Goal: Task Accomplishment & Management: Complete application form

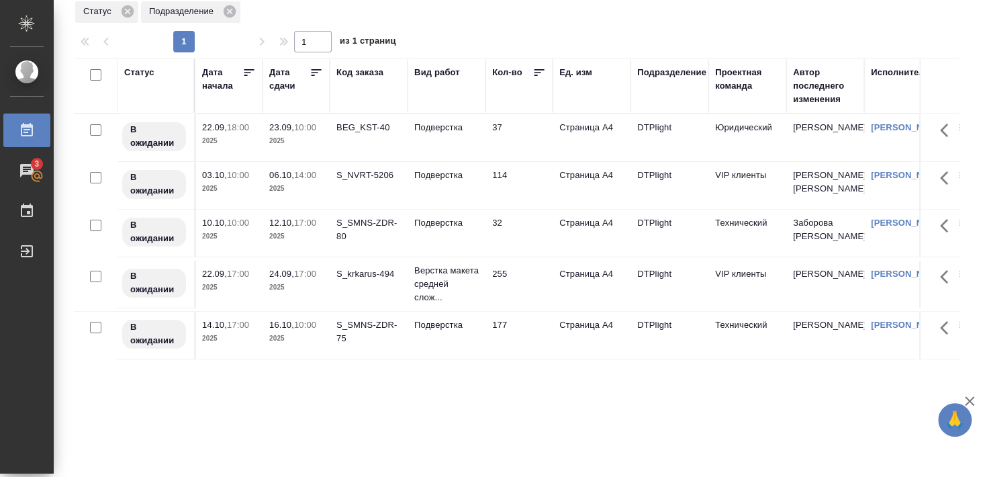
scroll to position [50, 0]
click at [353, 128] on div "BEG_KST-40" at bounding box center [369, 127] width 64 height 13
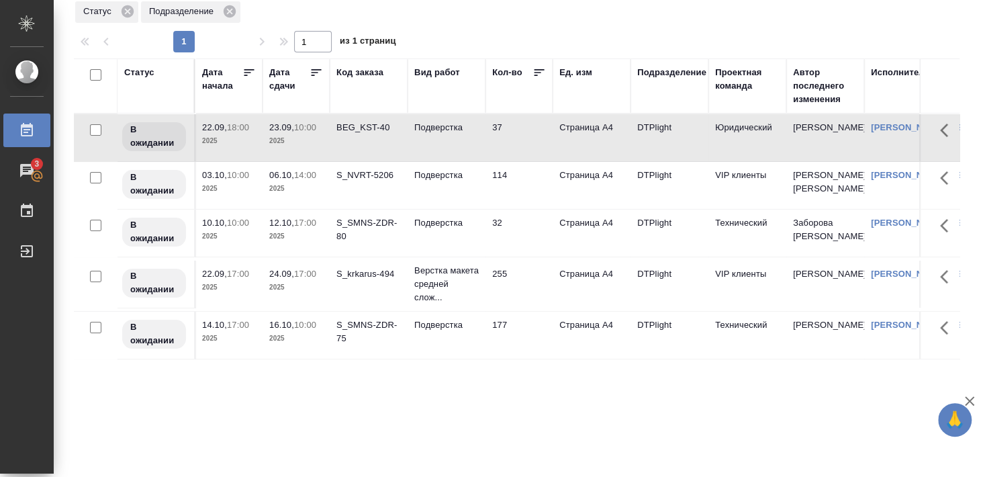
click at [353, 124] on div "BEG_KST-40" at bounding box center [369, 127] width 64 height 13
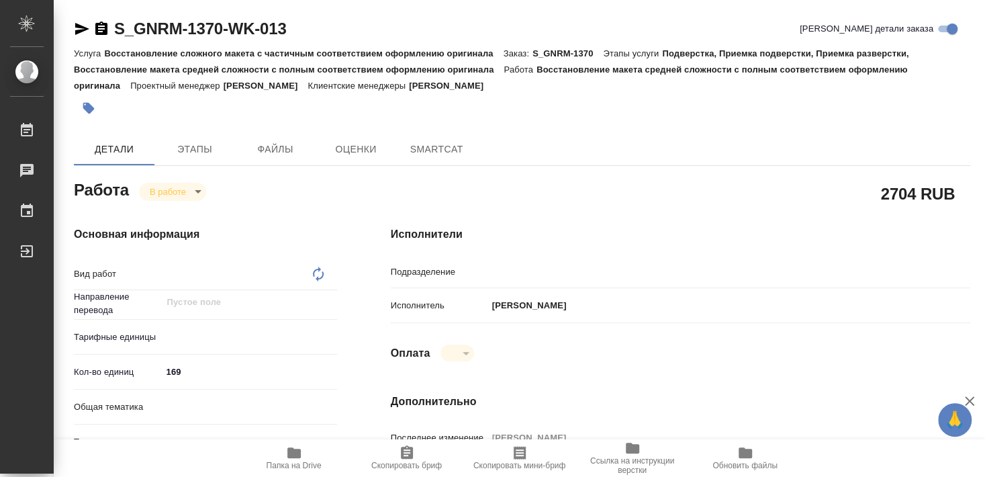
type input "DTPlight"
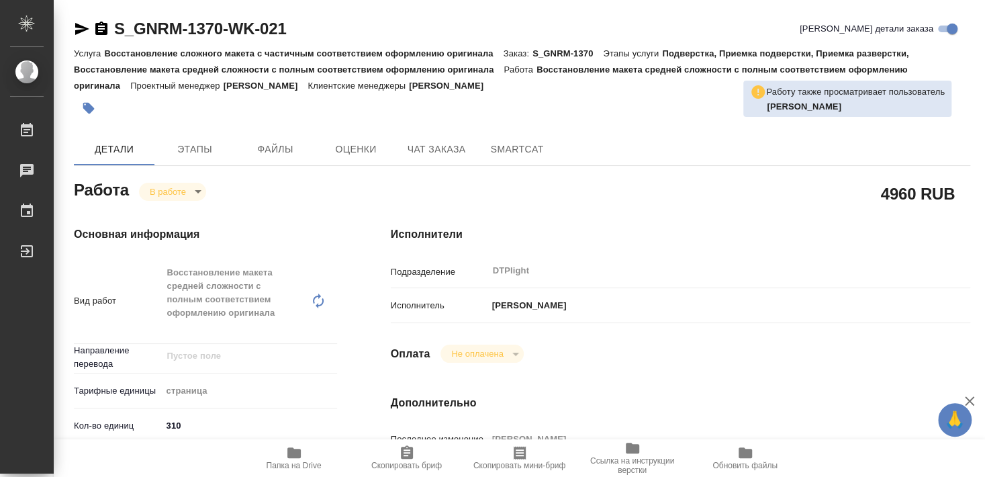
type textarea "x"
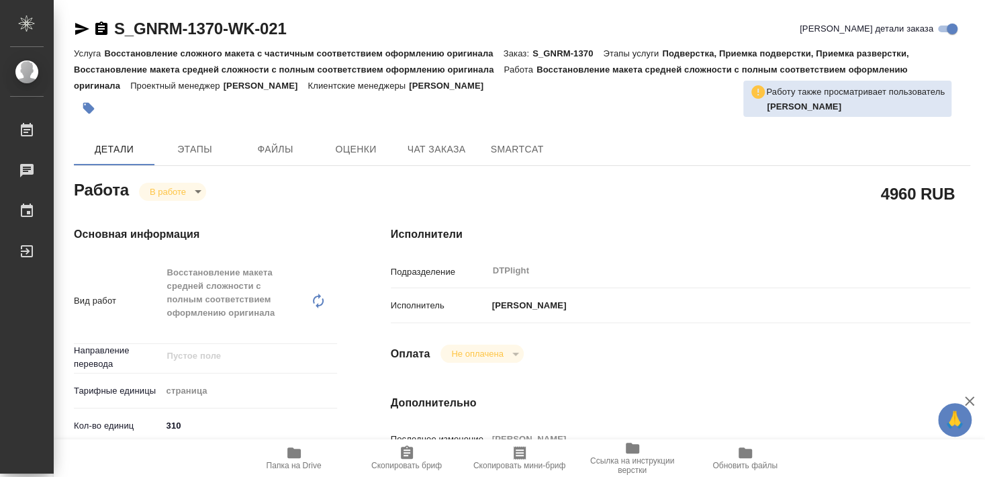
type textarea "x"
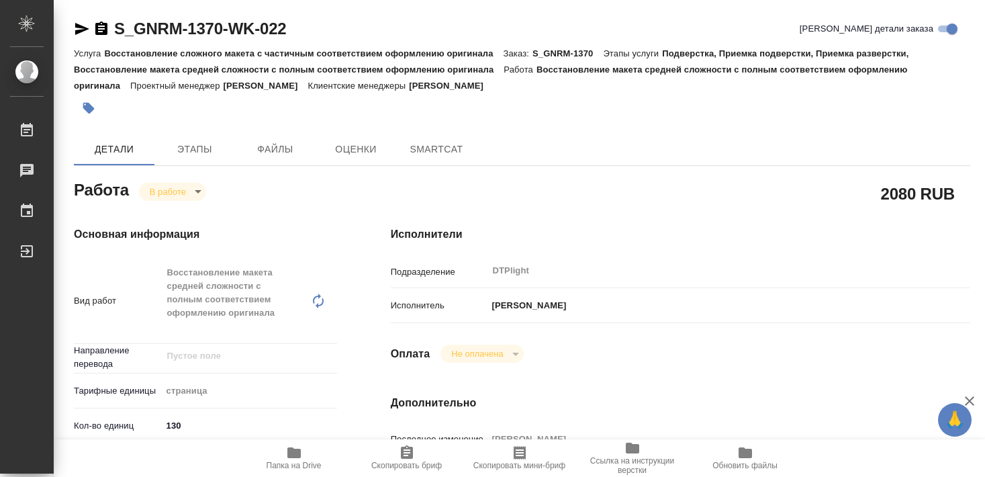
type textarea "x"
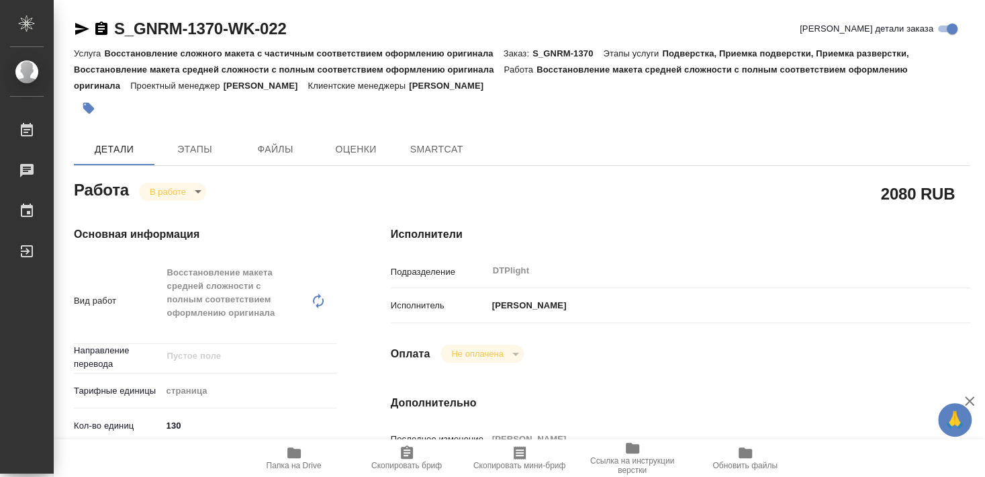
type textarea "x"
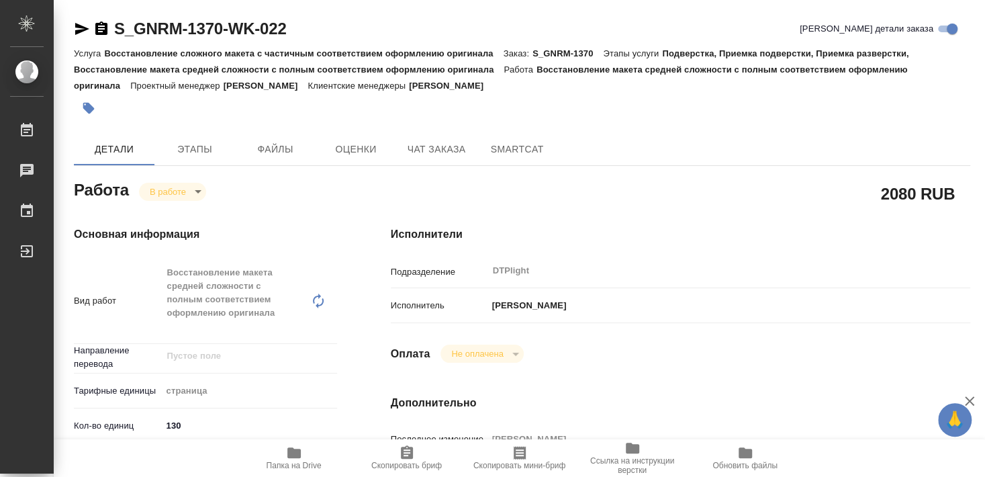
type textarea "x"
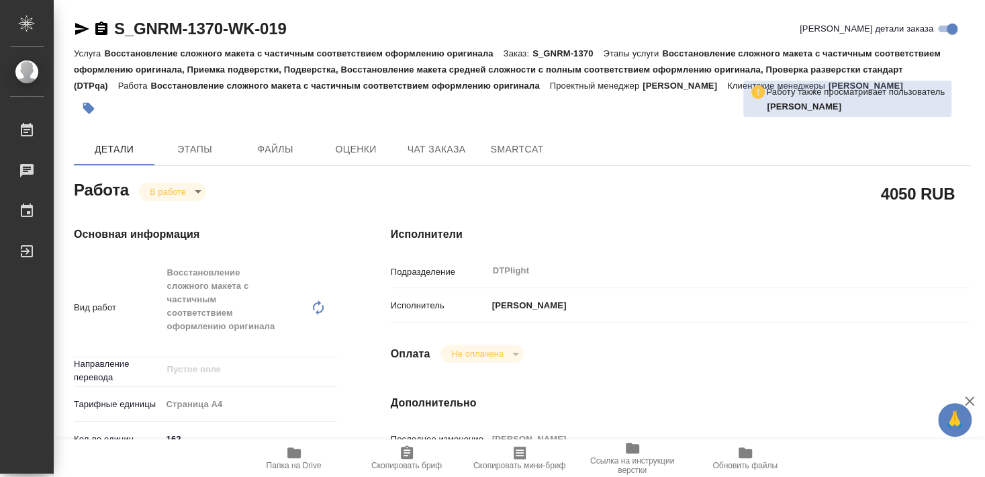
type textarea "x"
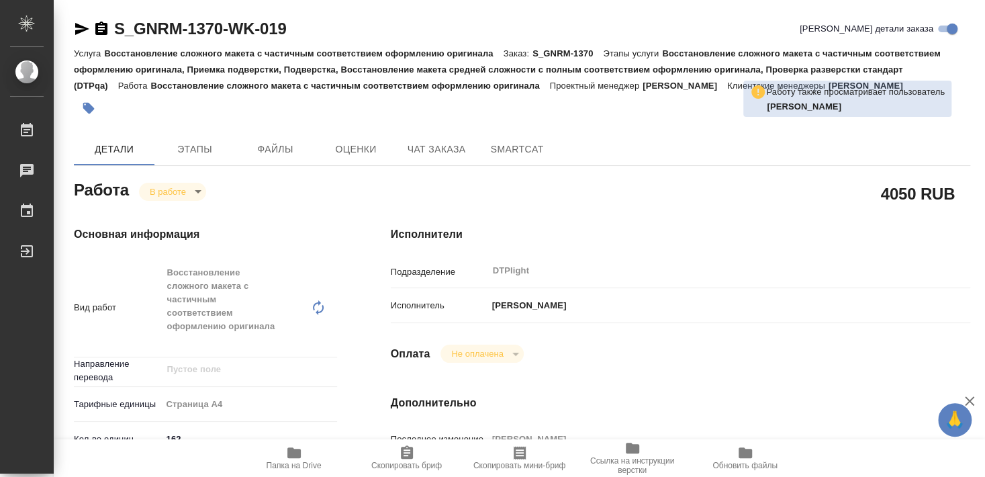
type textarea "x"
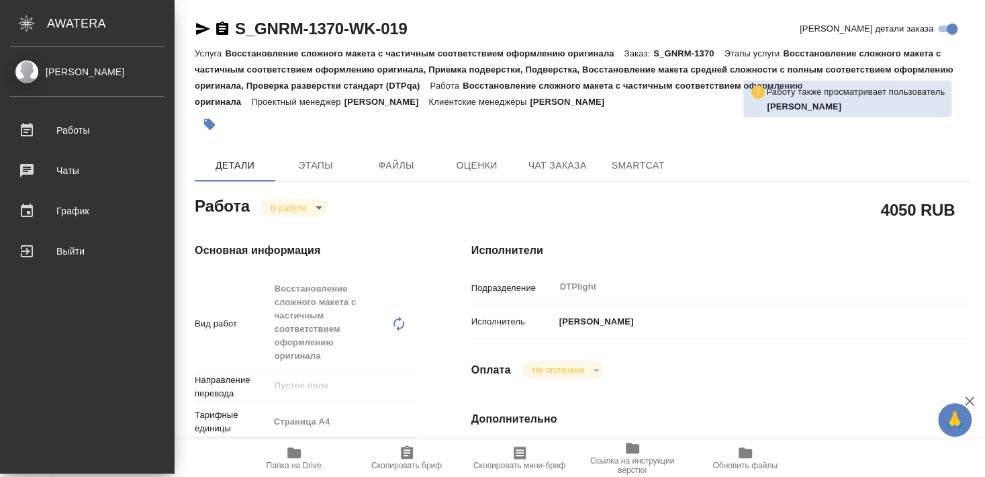
type textarea "x"
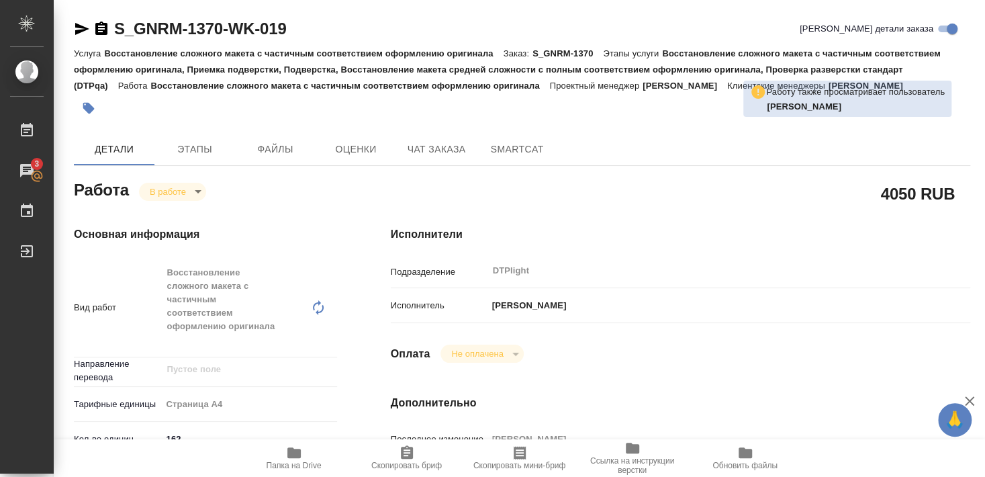
type textarea "x"
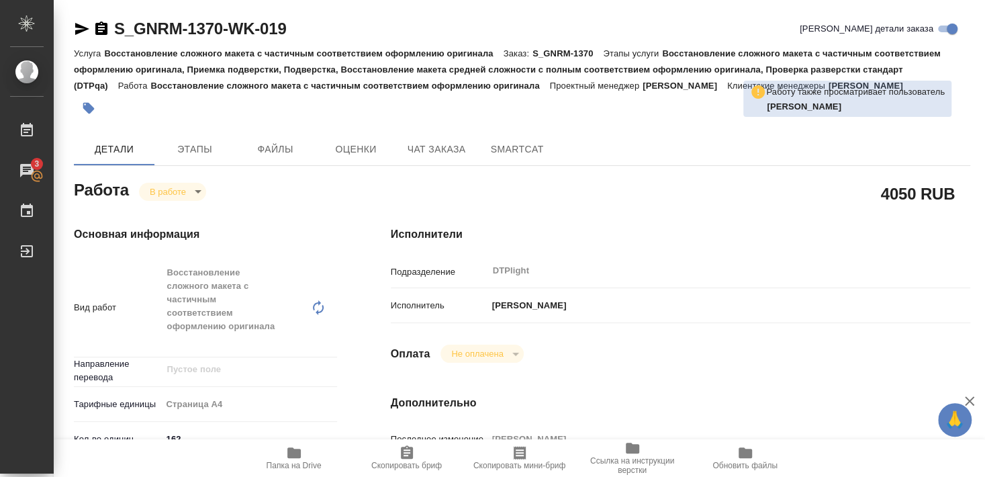
type textarea "x"
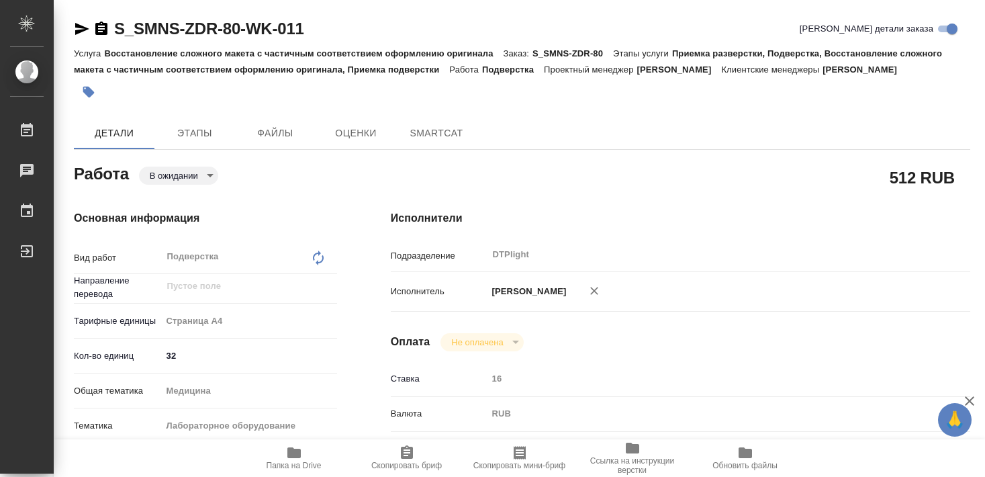
type textarea "x"
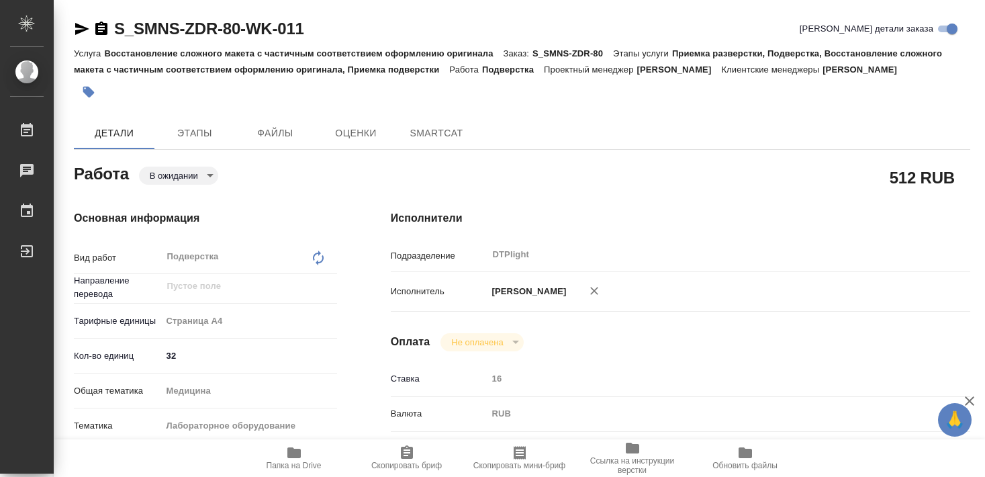
type textarea "x"
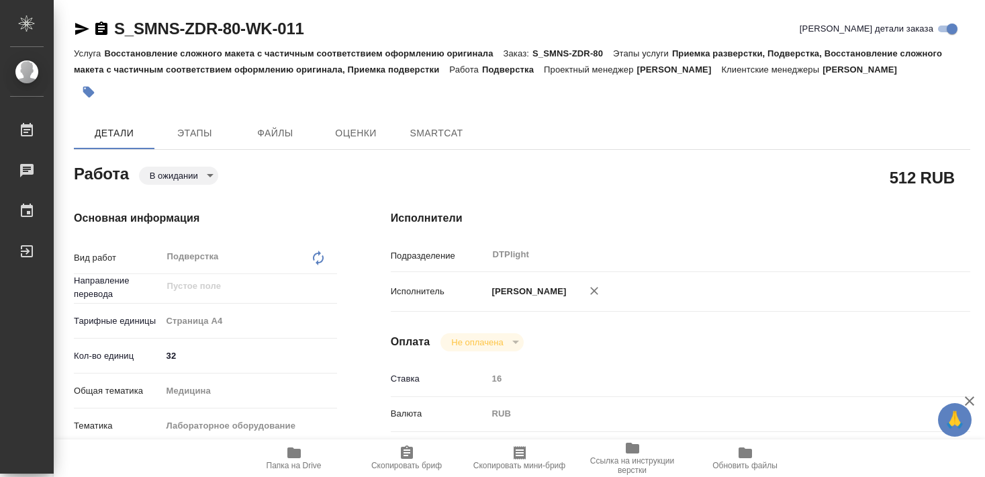
type textarea "x"
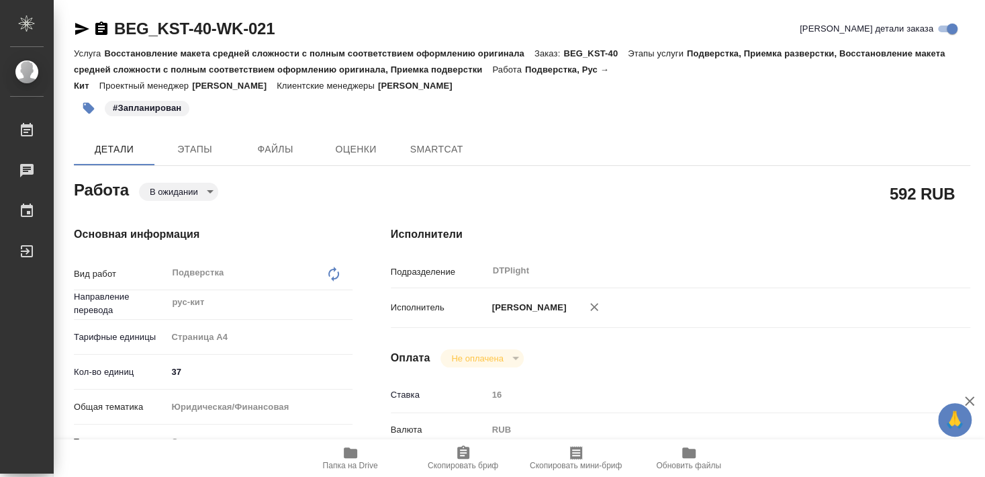
type textarea "x"
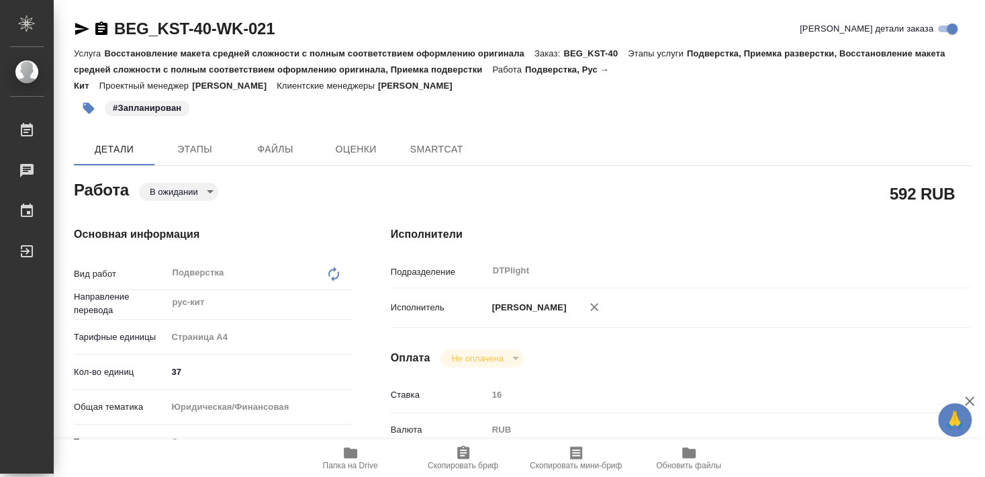
type textarea "x"
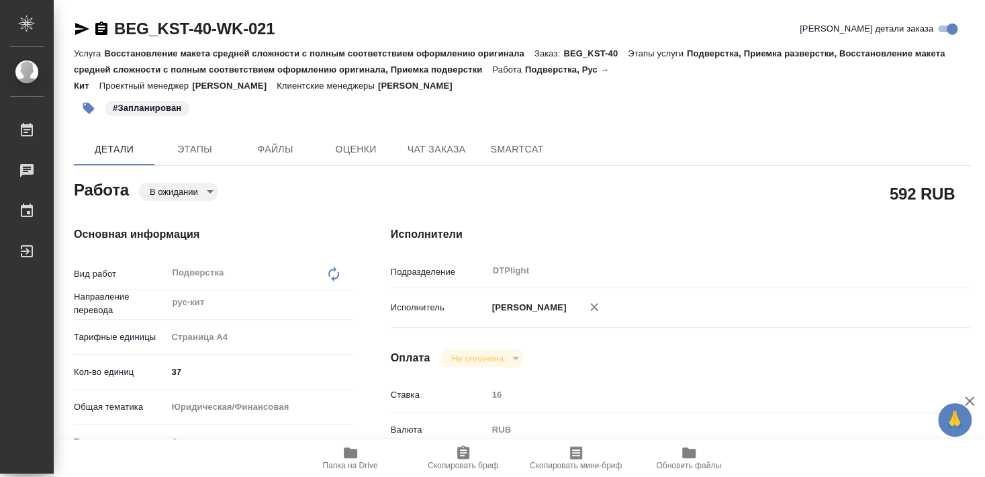
type textarea "x"
